Goal: Task Accomplishment & Management: Use online tool/utility

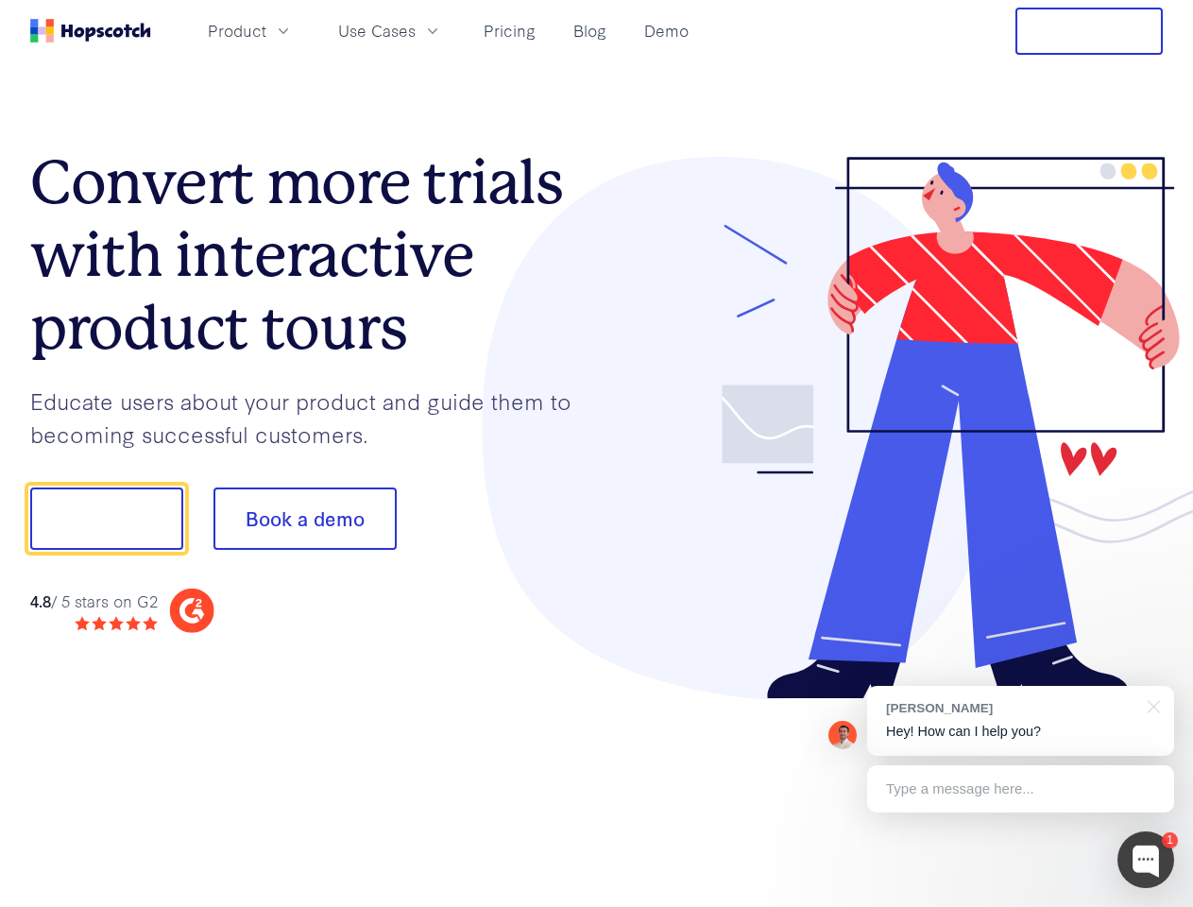
click at [597, 453] on div at bounding box center [880, 428] width 567 height 543
click at [266, 30] on span "Product" at bounding box center [237, 31] width 59 height 24
click at [416, 30] on span "Use Cases" at bounding box center [376, 31] width 77 height 24
click at [1089, 31] on button "Free Trial" at bounding box center [1089, 31] width 147 height 47
click at [106, 519] on button "Show me!" at bounding box center [106, 518] width 153 height 62
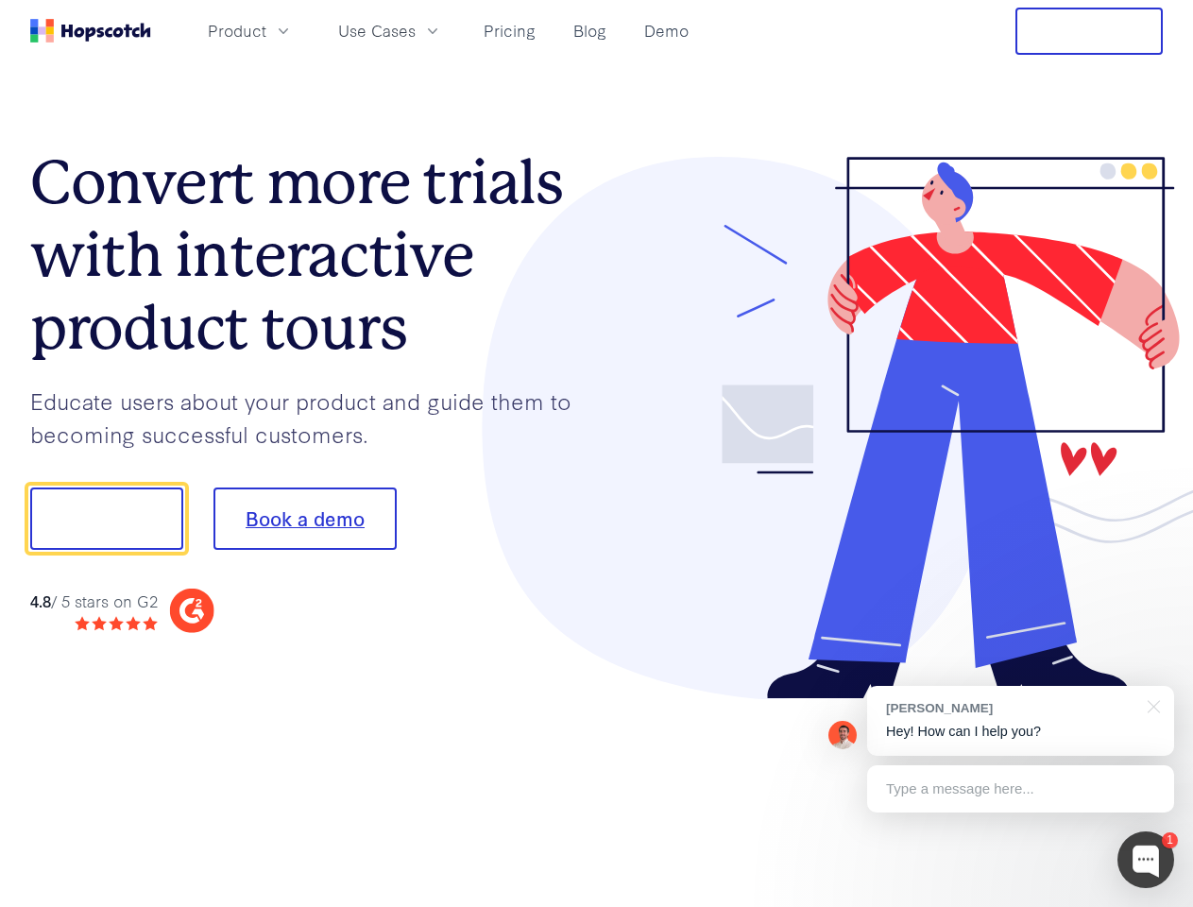
click at [304, 519] on button "Book a demo" at bounding box center [305, 518] width 183 height 62
click at [1146, 860] on div at bounding box center [1146, 859] width 57 height 57
click at [1020, 721] on div "[PERSON_NAME] Hey! How can I help you?" at bounding box center [1020, 721] width 307 height 70
click at [1151, 705] on div at bounding box center [997, 516] width 354 height 630
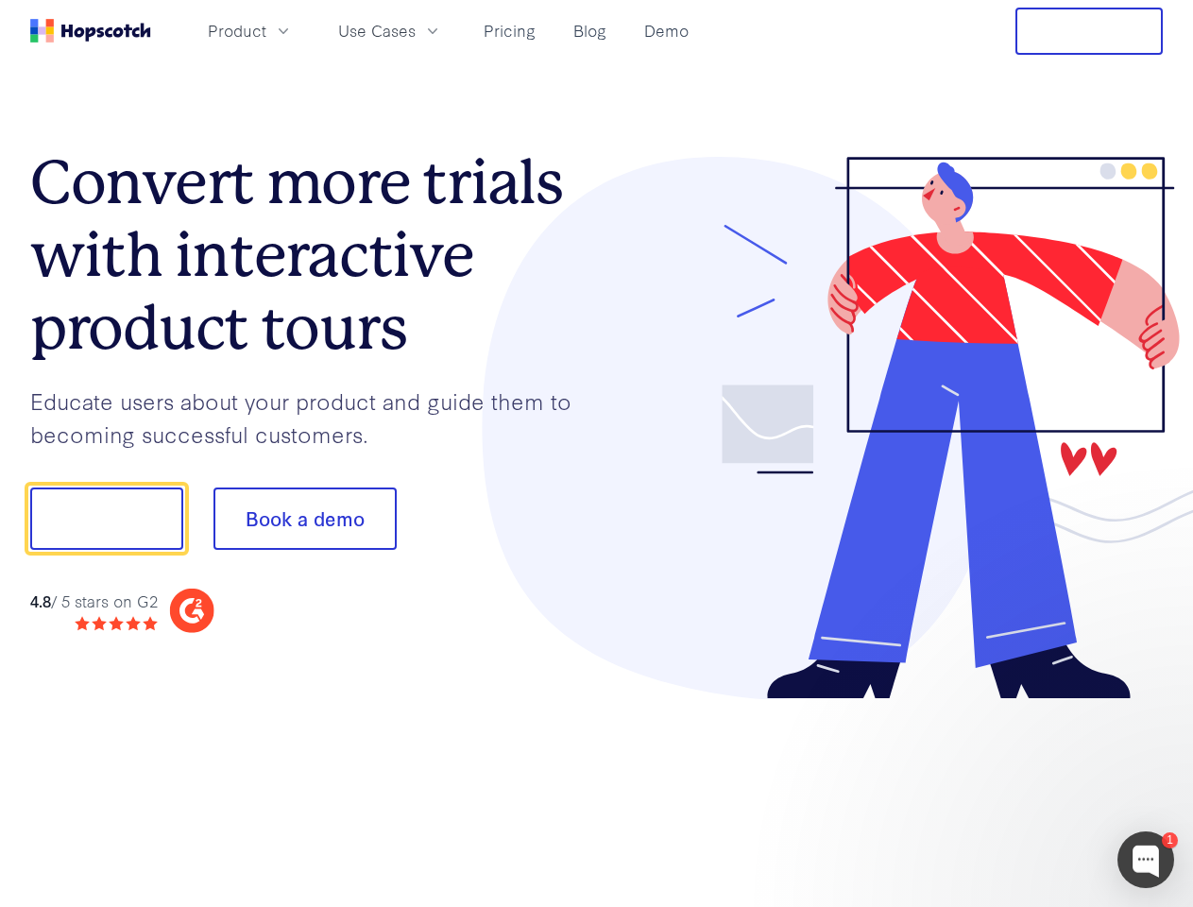
click at [1020, 789] on div at bounding box center [997, 642] width 354 height 377
